Goal: Find specific page/section: Find specific page/section

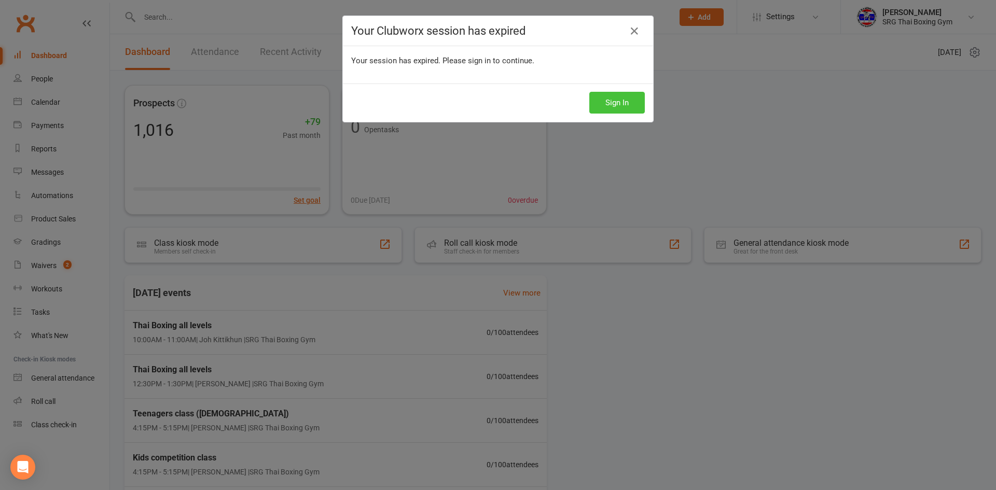
click at [603, 102] on button "Sign In" at bounding box center [618, 103] width 56 height 22
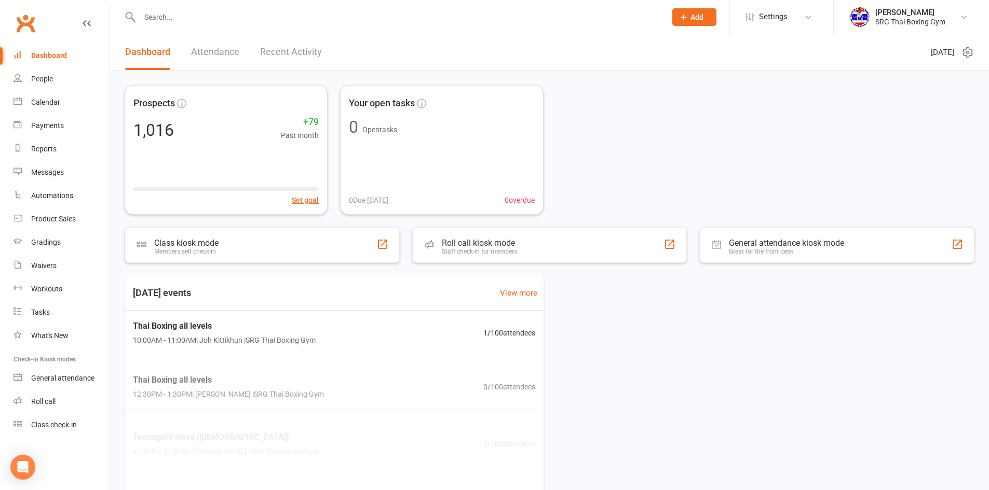
click at [306, 59] on link "Recent Activity" at bounding box center [291, 52] width 62 height 36
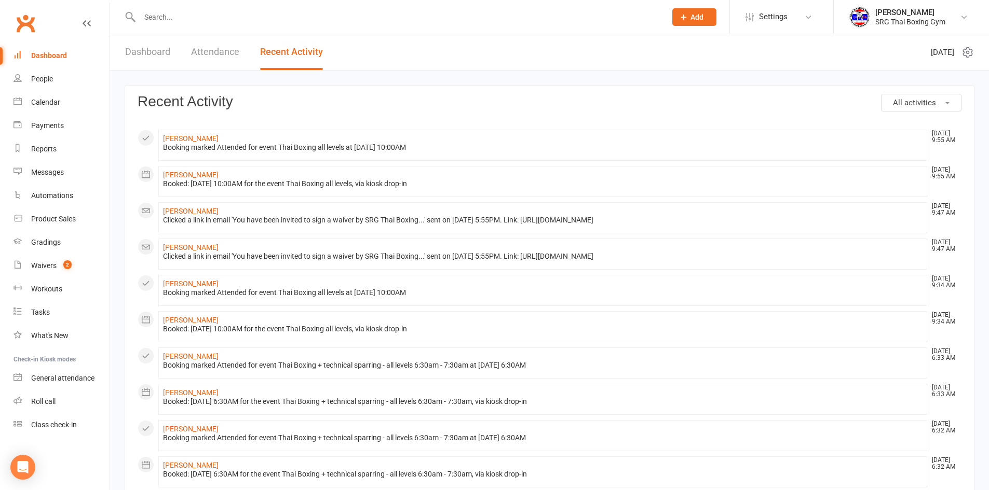
click at [236, 21] on input "text" at bounding box center [397, 17] width 522 height 15
click at [218, 7] on div at bounding box center [392, 17] width 534 height 34
click at [217, 11] on input "text" at bounding box center [397, 17] width 522 height 15
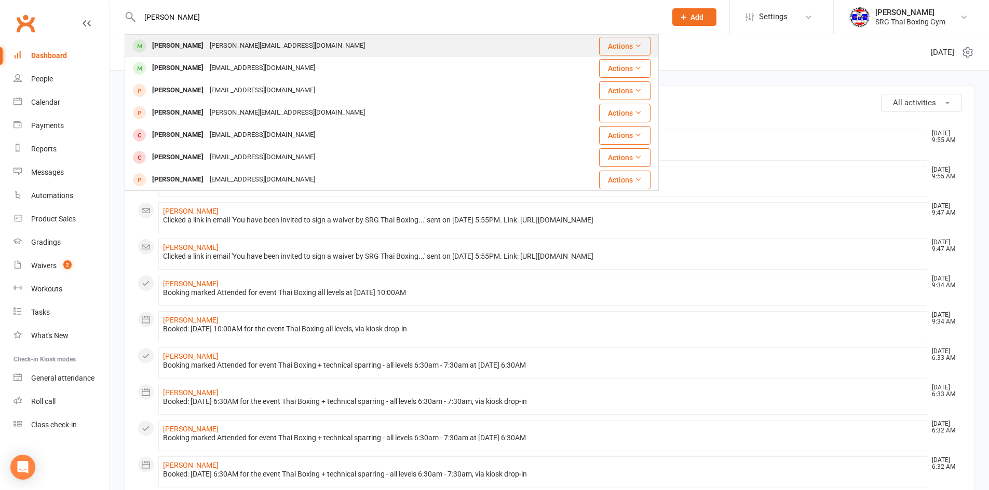
type input "amanda"
click at [223, 55] on div "Amanda Clarke Amanda.clarke1994@hotmail.com" at bounding box center [340, 45] width 428 height 21
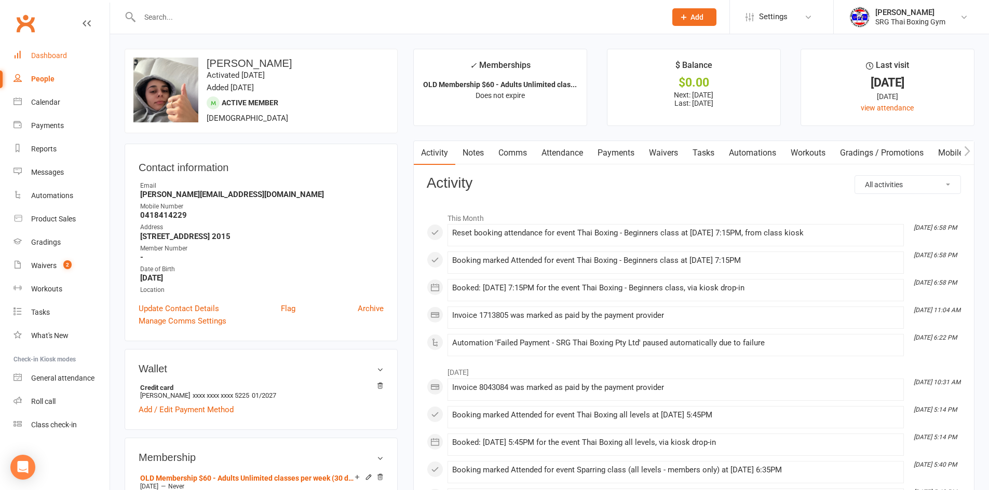
click at [60, 58] on div "Dashboard" at bounding box center [49, 55] width 36 height 8
